Goal: Information Seeking & Learning: Learn about a topic

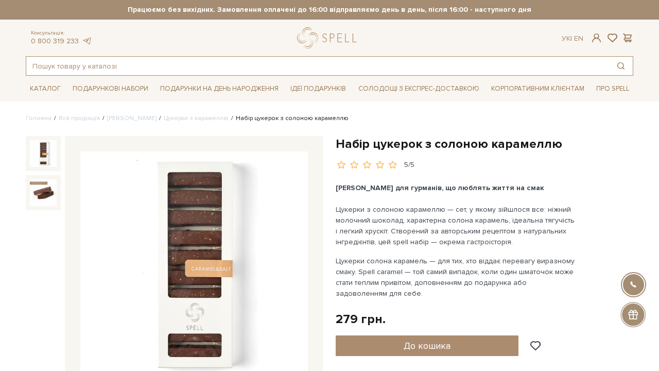
click at [56, 66] on input "text" at bounding box center [317, 66] width 583 height 19
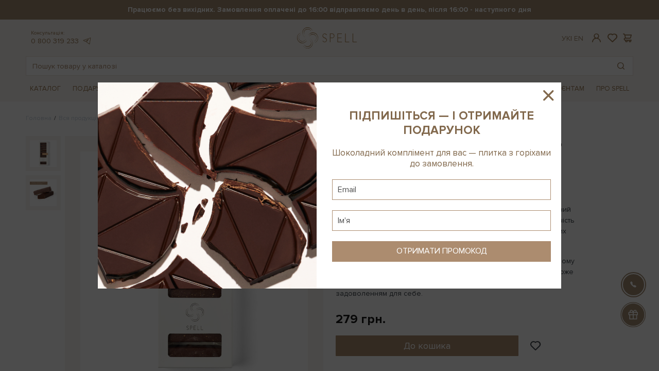
click at [551, 94] on icon at bounding box center [549, 96] width 18 height 18
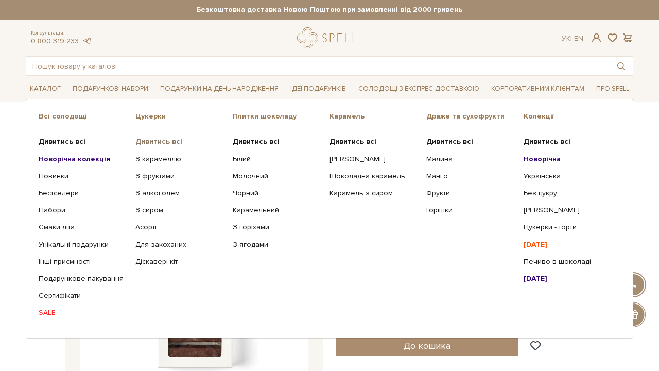
click at [175, 142] on b "Дивитись всі" at bounding box center [158, 141] width 47 height 9
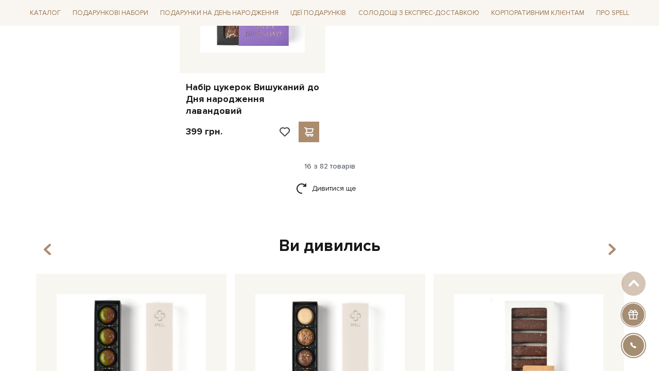
scroll to position [1431, 0]
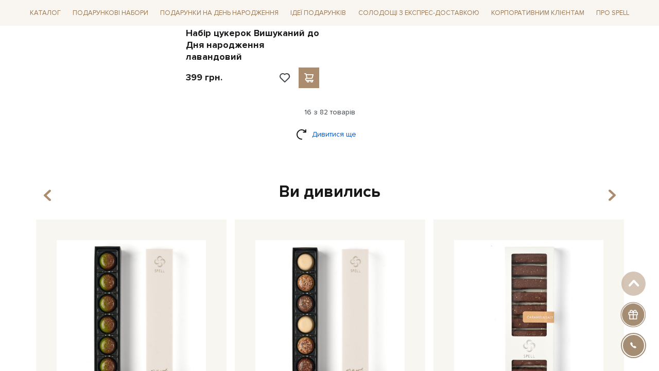
click at [347, 125] on link "Дивитися ще" at bounding box center [329, 134] width 67 height 18
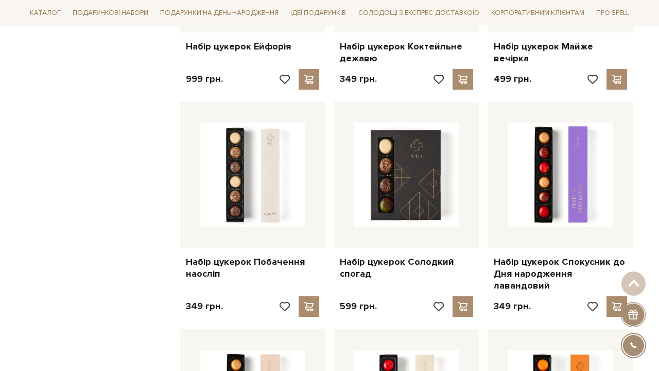
scroll to position [1648, 0]
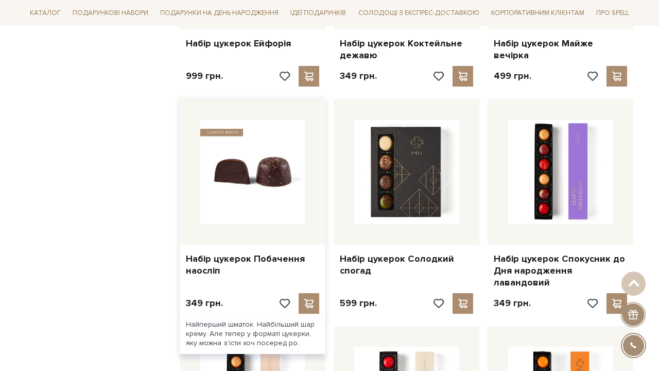
click at [279, 160] on img at bounding box center [252, 171] width 105 height 105
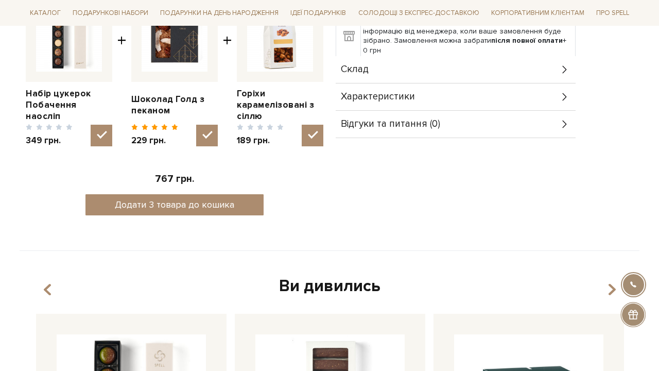
scroll to position [452, 0]
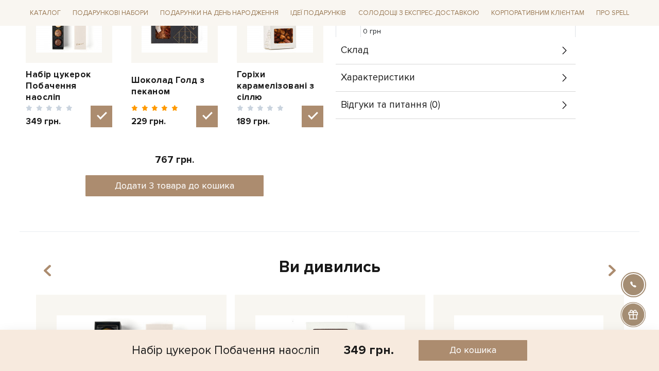
click at [392, 55] on div "Склад" at bounding box center [456, 50] width 240 height 27
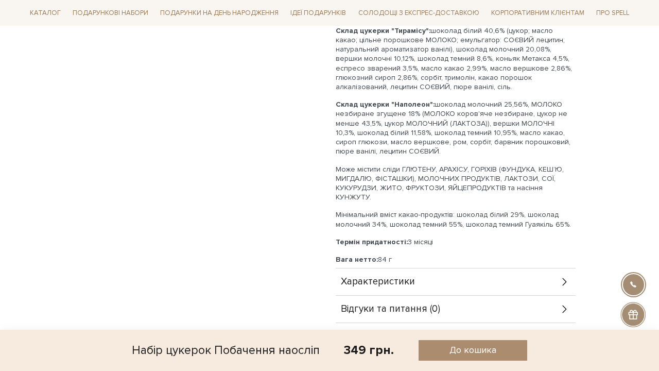
scroll to position [632, 0]
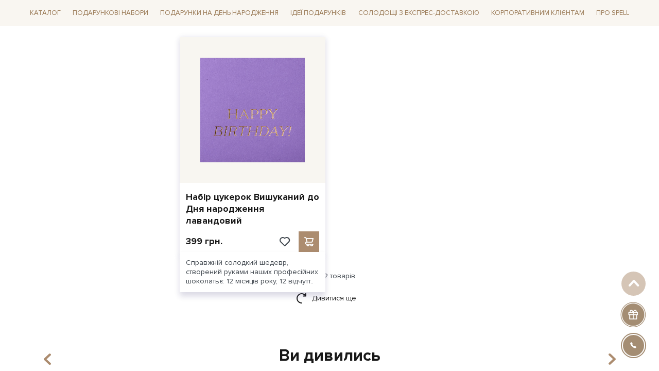
scroll to position [1263, 0]
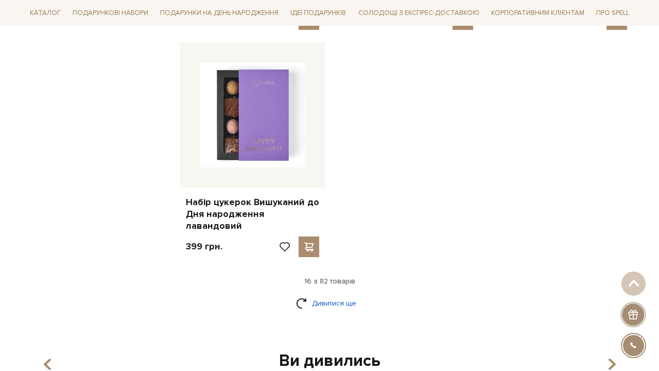
click at [345, 294] on link "Дивитися ще" at bounding box center [329, 303] width 67 height 18
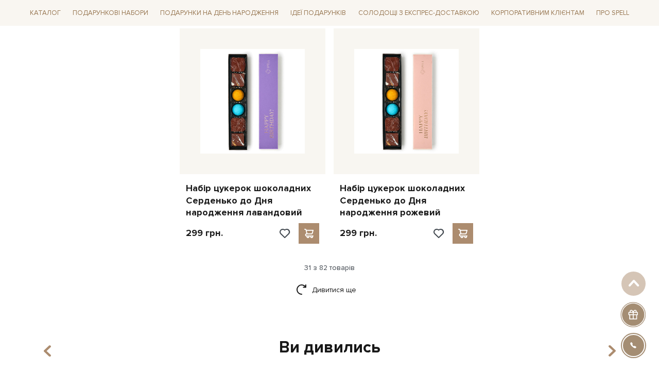
scroll to position [2400, 0]
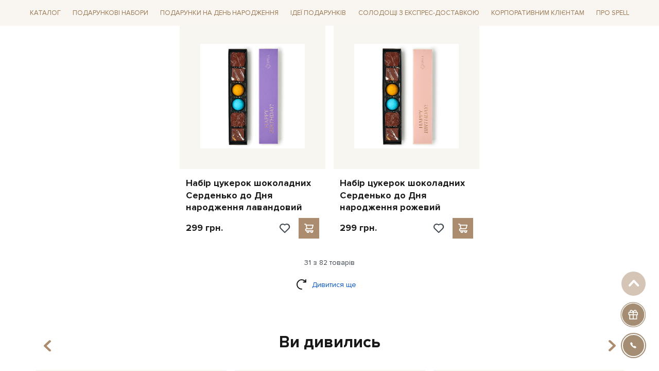
click at [337, 275] on link "Дивитися ще" at bounding box center [329, 284] width 67 height 18
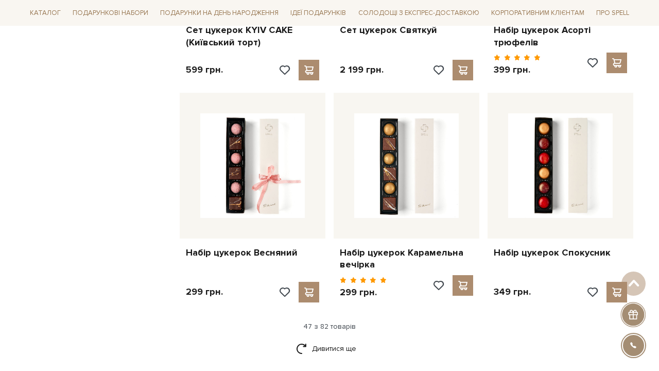
scroll to position [3462, 0]
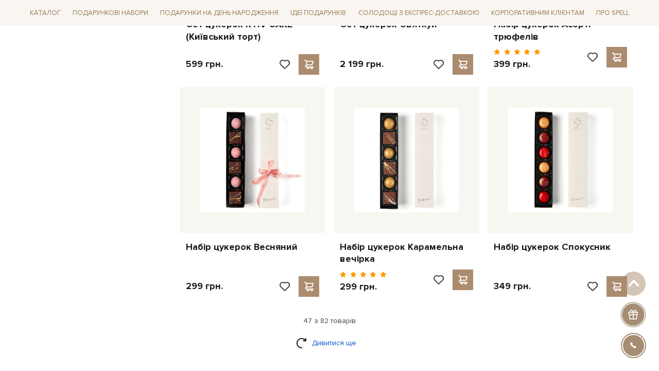
click at [319, 334] on link "Дивитися ще" at bounding box center [329, 343] width 67 height 18
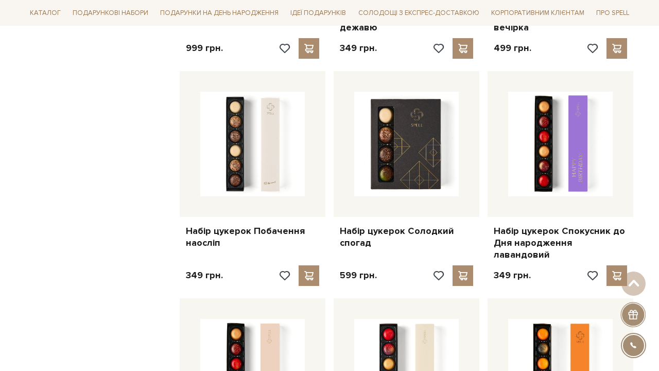
scroll to position [1681, 0]
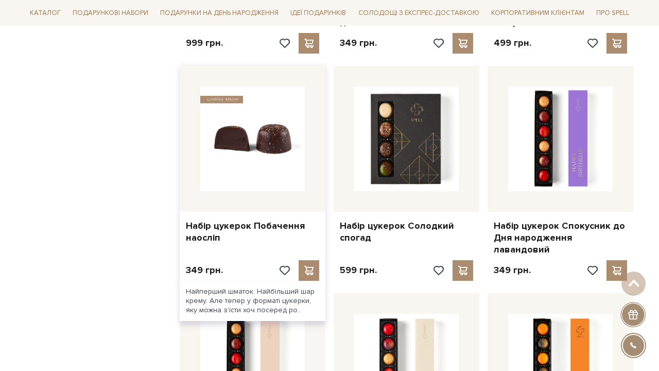
click at [218, 136] on img at bounding box center [252, 139] width 105 height 105
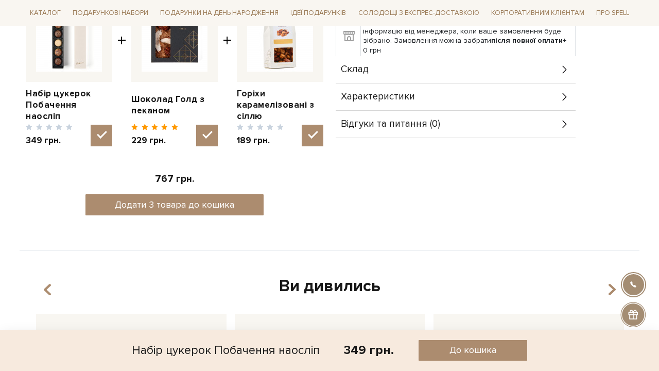
scroll to position [418, 0]
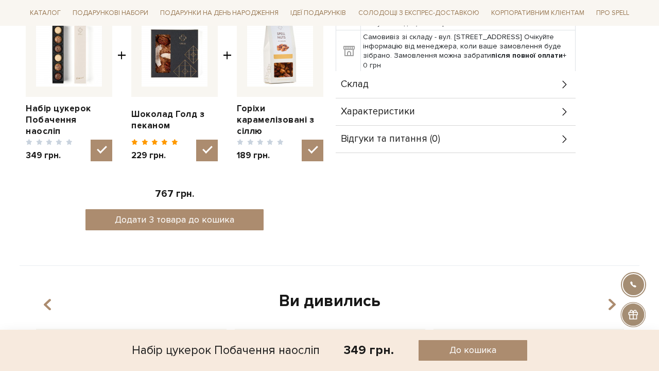
click at [399, 94] on div "Склад" at bounding box center [456, 84] width 240 height 27
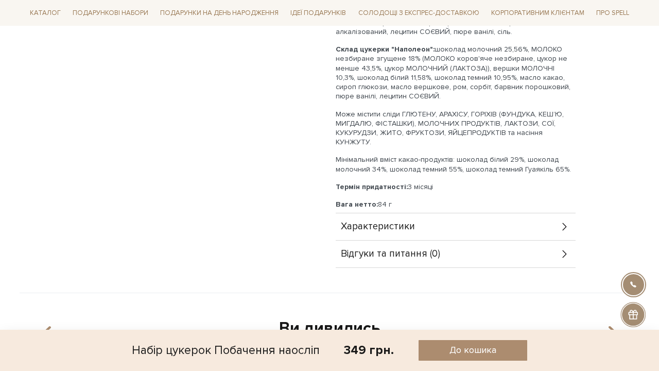
scroll to position [690, 0]
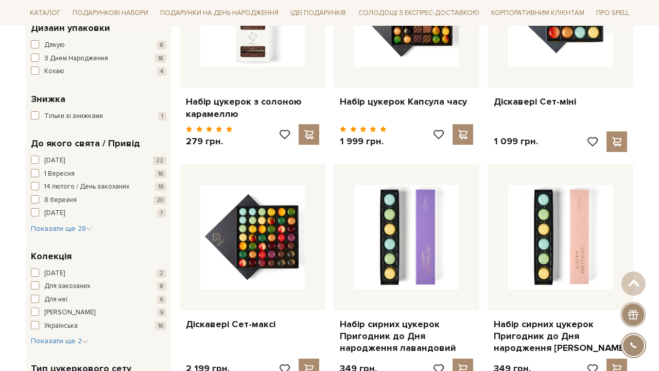
scroll to position [264, 0]
